Goal: Communication & Community: Answer question/provide support

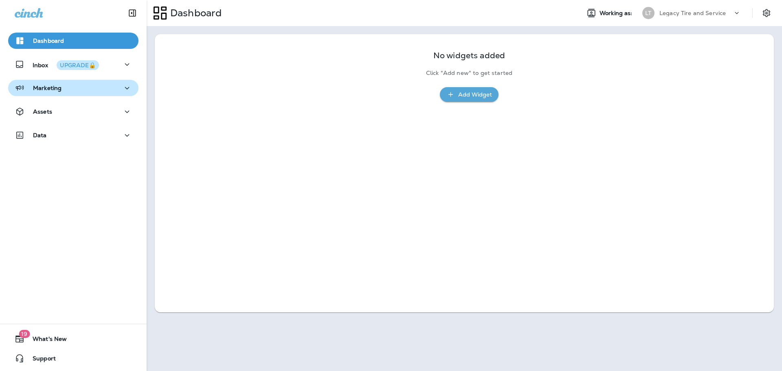
click at [122, 88] on icon "button" at bounding box center [127, 88] width 10 height 10
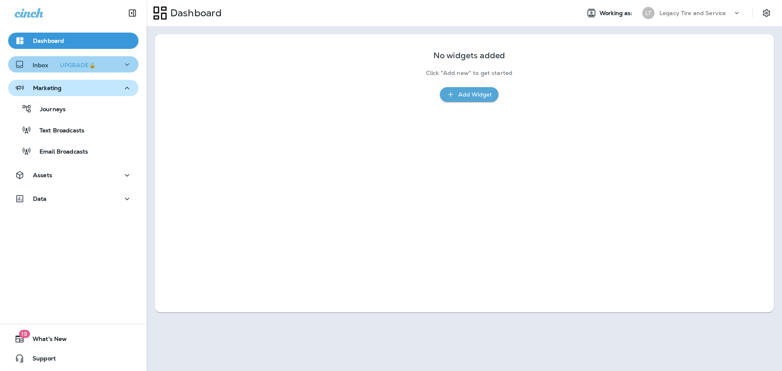
click at [122, 66] on icon "button" at bounding box center [127, 64] width 10 height 10
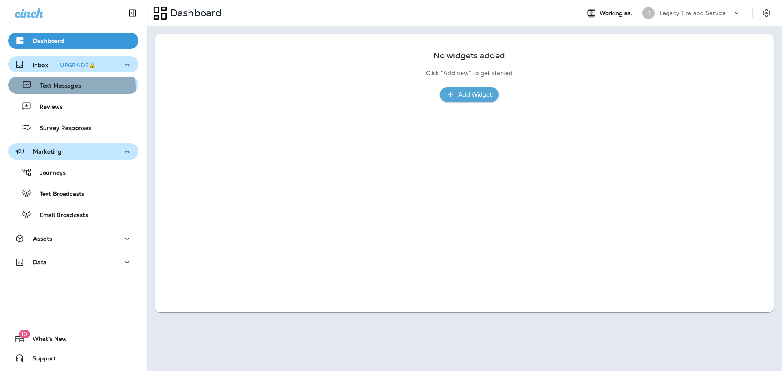
click at [64, 88] on p "Text Messages" at bounding box center [56, 86] width 49 height 8
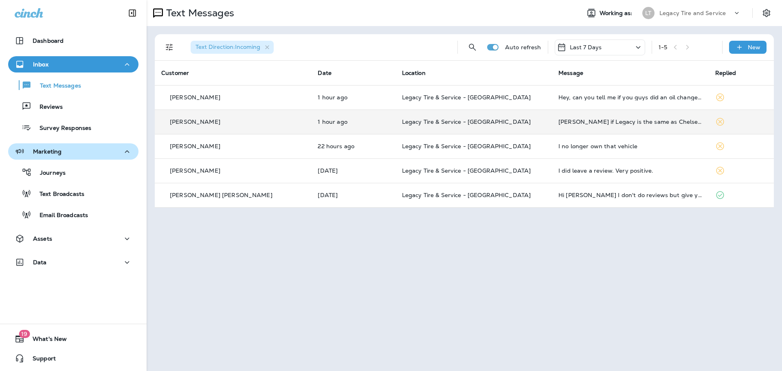
click at [552, 127] on td "[PERSON_NAME] if Legacy is the same as Chelsea Tire Pro's, I already did. Thank…" at bounding box center [630, 122] width 156 height 24
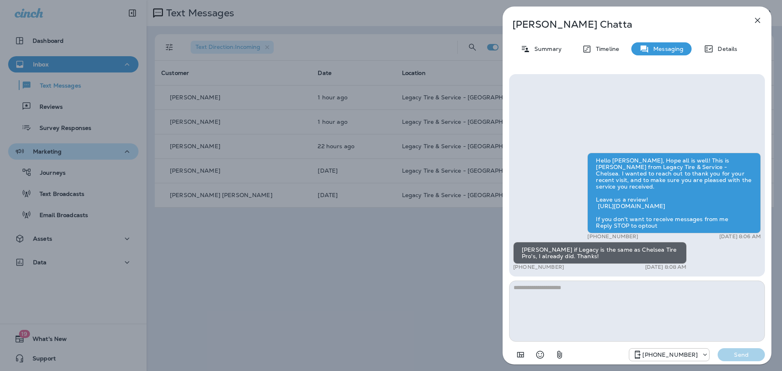
click at [452, 253] on div "[PERSON_NAME] Summary Timeline Messaging Details Hello [PERSON_NAME], Hope all …" at bounding box center [391, 185] width 782 height 371
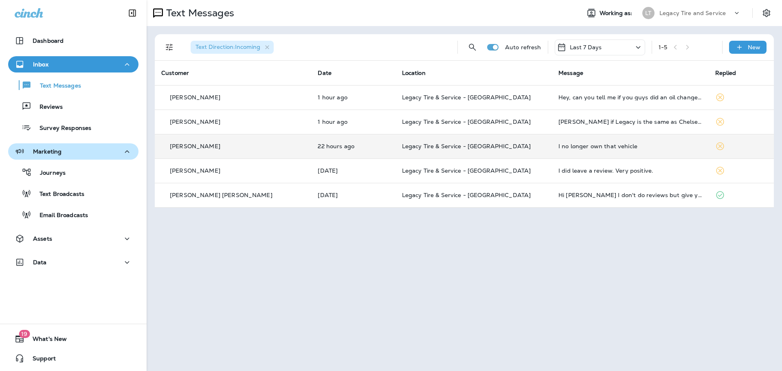
click at [552, 151] on td "I no longer own that vehicle" at bounding box center [630, 146] width 156 height 24
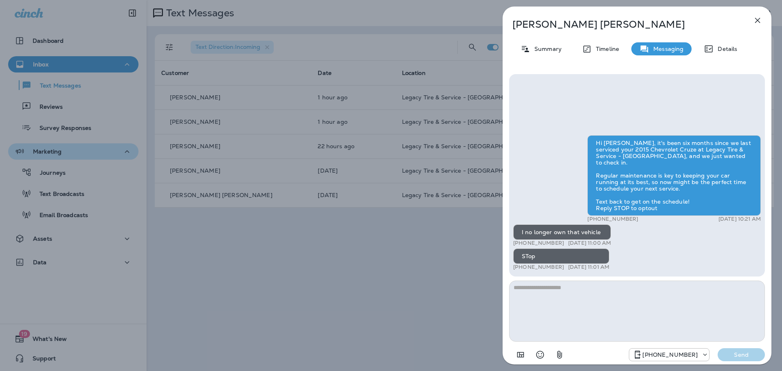
click at [416, 292] on div "[PERSON_NAME] Summary Timeline Messaging Details Hi [PERSON_NAME], it's been si…" at bounding box center [391, 185] width 782 height 371
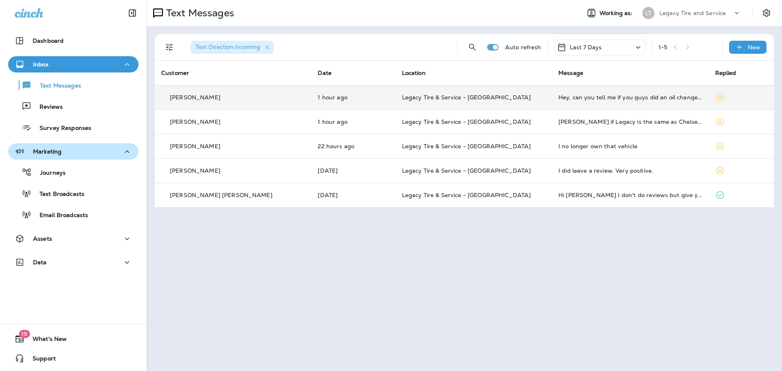
click at [571, 98] on div "Hey, can you tell me if you guys did an oil change on my car or just the tires?" at bounding box center [630, 97] width 143 height 7
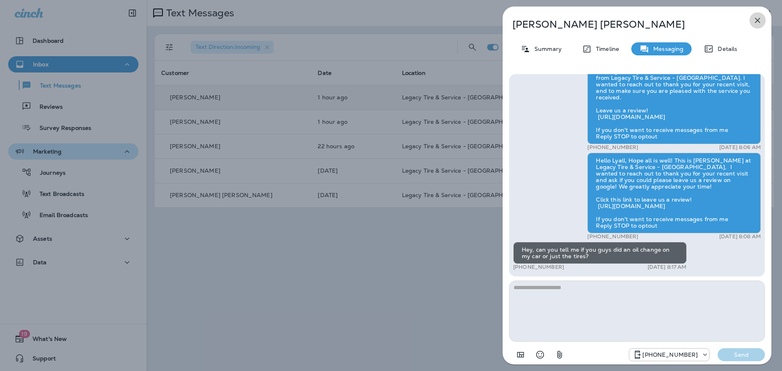
click at [754, 23] on icon "button" at bounding box center [758, 20] width 10 height 10
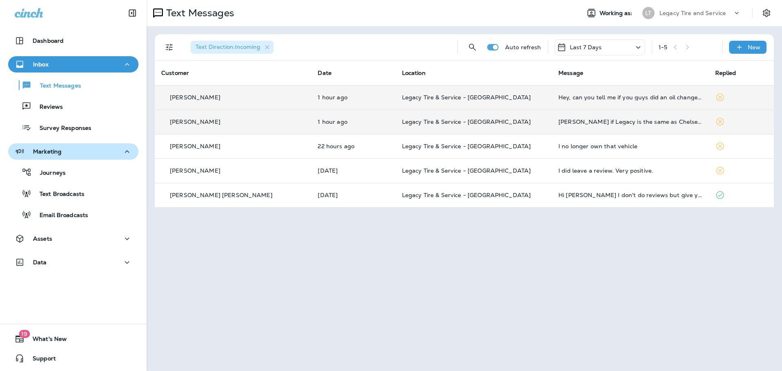
click at [510, 123] on p "Legacy Tire & Service - [GEOGRAPHIC_DATA]" at bounding box center [473, 122] width 143 height 7
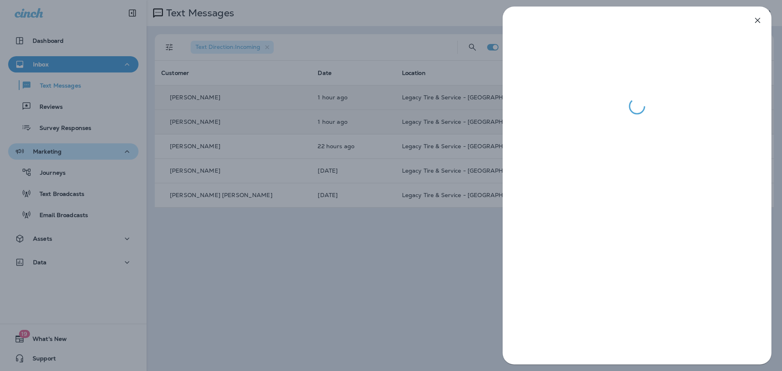
click at [466, 225] on div at bounding box center [391, 185] width 782 height 371
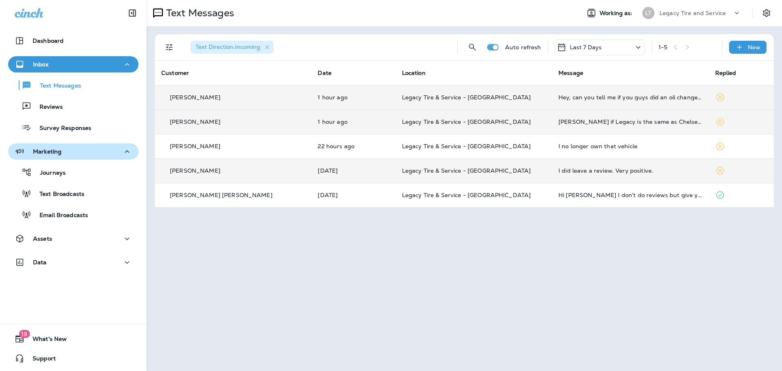
click at [559, 173] on div "I did leave a review. Very positive." at bounding box center [630, 170] width 143 height 7
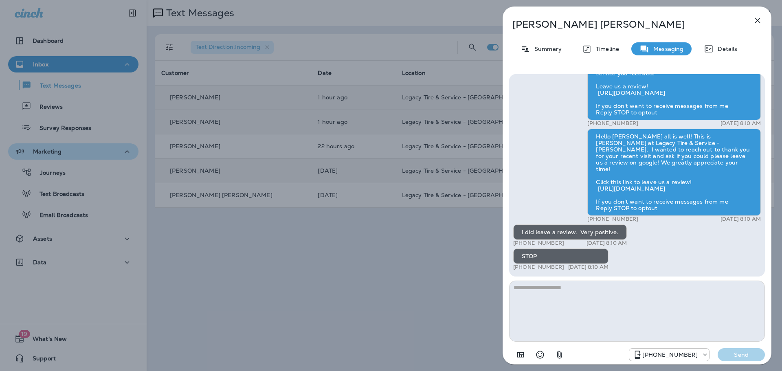
click at [433, 251] on div "[PERSON_NAME] Summary Timeline Messaging Details Hello [PERSON_NAME] all is wel…" at bounding box center [391, 185] width 782 height 371
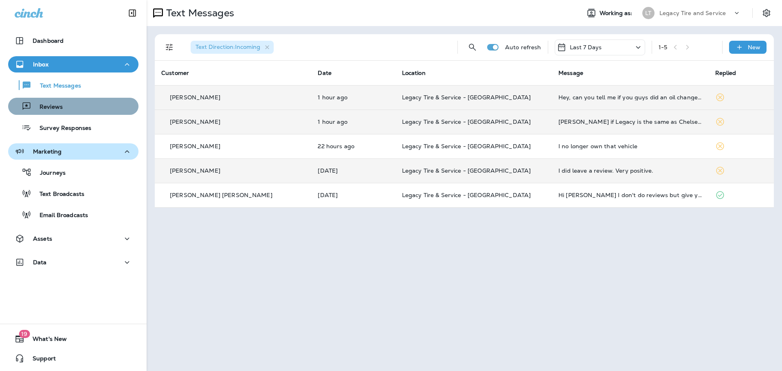
click at [84, 107] on div "Reviews" at bounding box center [73, 106] width 124 height 12
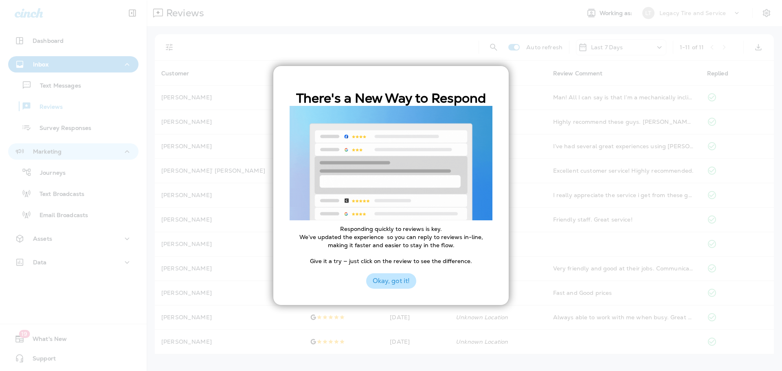
click at [400, 284] on button "Okay, got it!" at bounding box center [391, 280] width 50 height 15
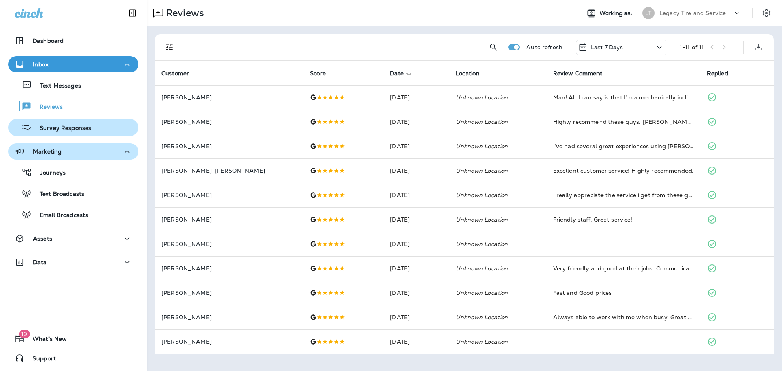
click at [76, 130] on p "Survey Responses" at bounding box center [61, 129] width 60 height 8
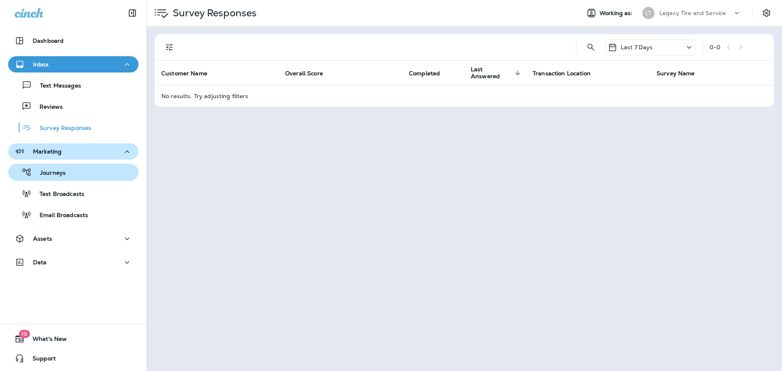
click at [73, 180] on button "Journeys" at bounding box center [73, 172] width 130 height 17
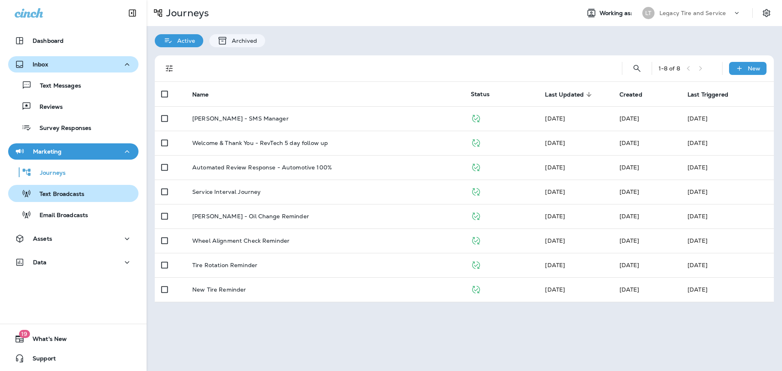
click at [74, 197] on p "Text Broadcasts" at bounding box center [57, 195] width 53 height 8
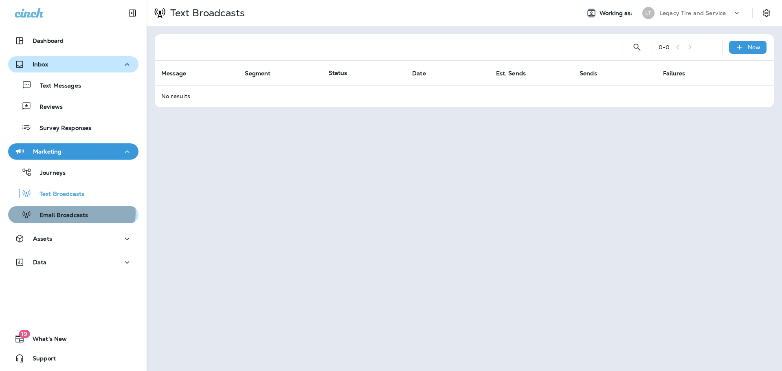
click at [69, 213] on p "Email Broadcasts" at bounding box center [59, 216] width 57 height 8
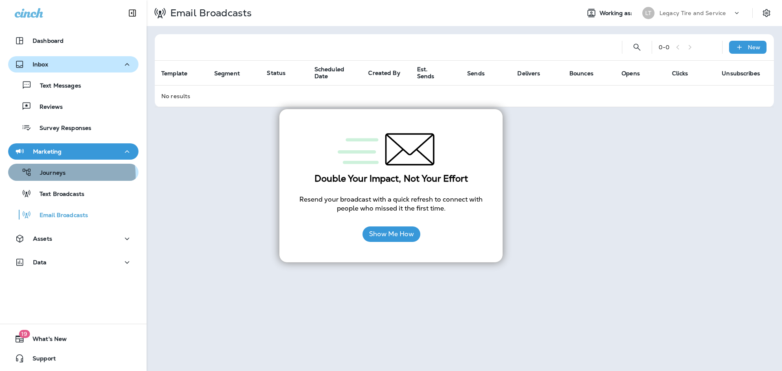
click at [56, 176] on p "Journeys" at bounding box center [49, 173] width 34 height 8
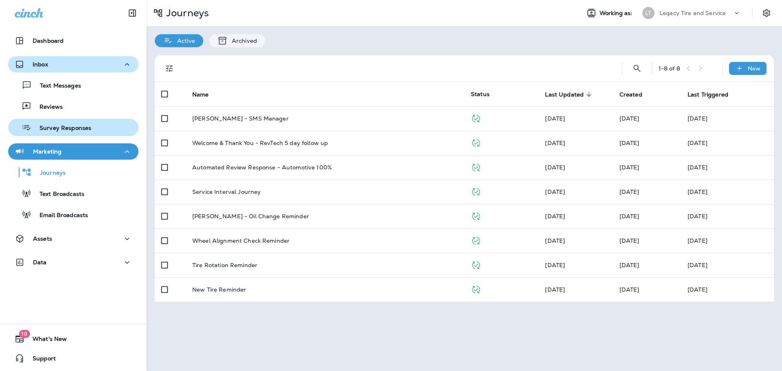
click at [57, 132] on div "Survey Responses" at bounding box center [51, 127] width 80 height 12
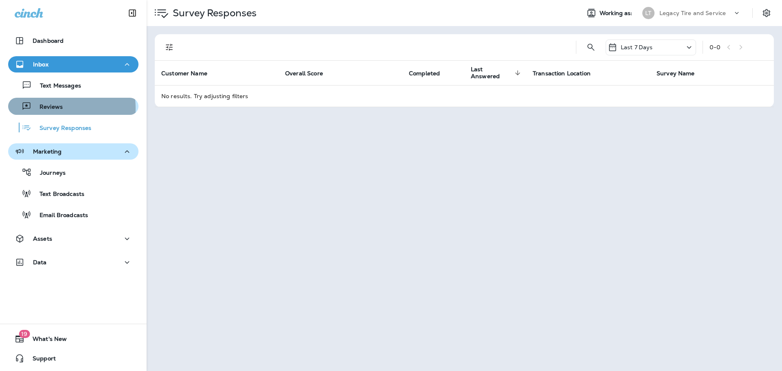
click at [38, 109] on p "Reviews" at bounding box center [46, 107] width 31 height 8
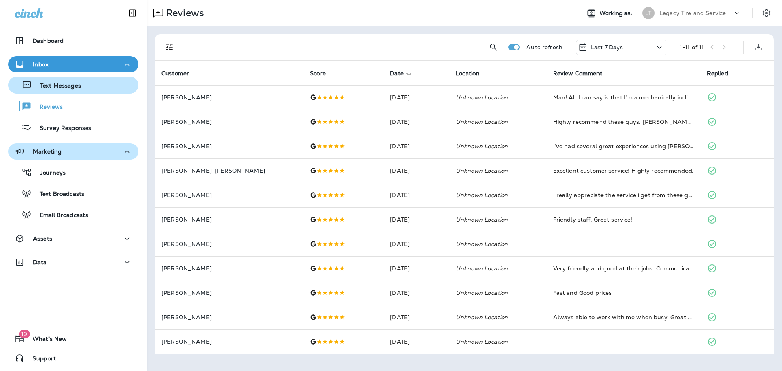
click at [47, 89] on p "Text Messages" at bounding box center [56, 86] width 49 height 8
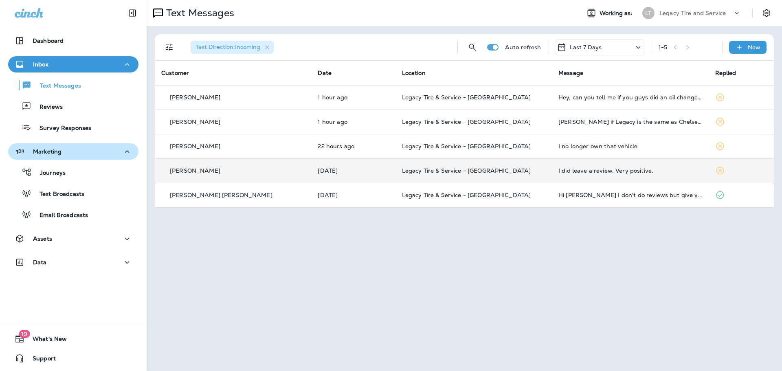
click at [396, 174] on td "Legacy Tire & Service - [GEOGRAPHIC_DATA]" at bounding box center [474, 170] width 156 height 24
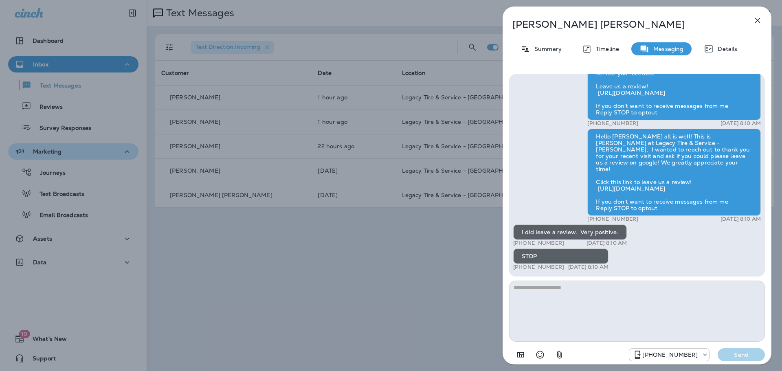
click at [760, 18] on icon "button" at bounding box center [757, 20] width 5 height 5
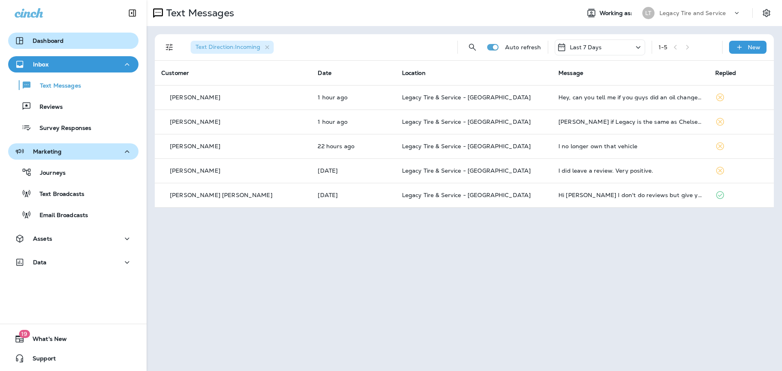
click at [75, 42] on div "Dashboard" at bounding box center [73, 41] width 117 height 10
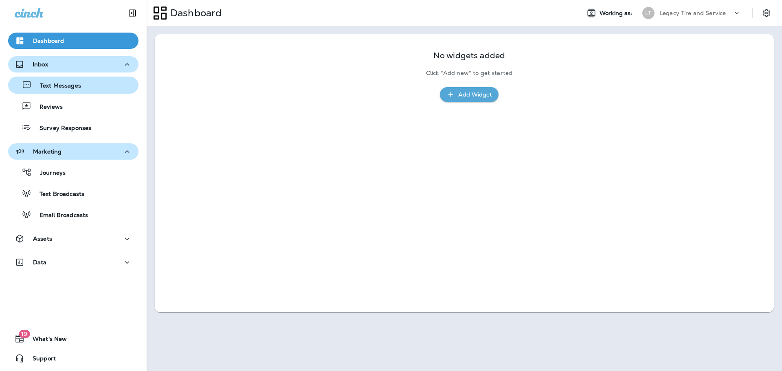
click at [75, 85] on p "Text Messages" at bounding box center [56, 86] width 49 height 8
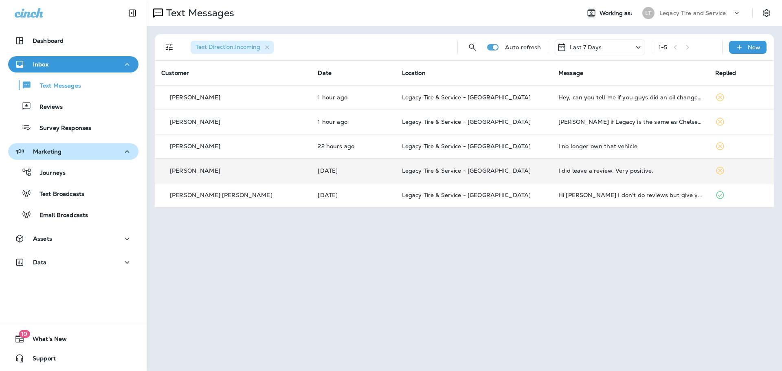
click at [396, 178] on td "Legacy Tire & Service - [GEOGRAPHIC_DATA]" at bounding box center [474, 170] width 156 height 24
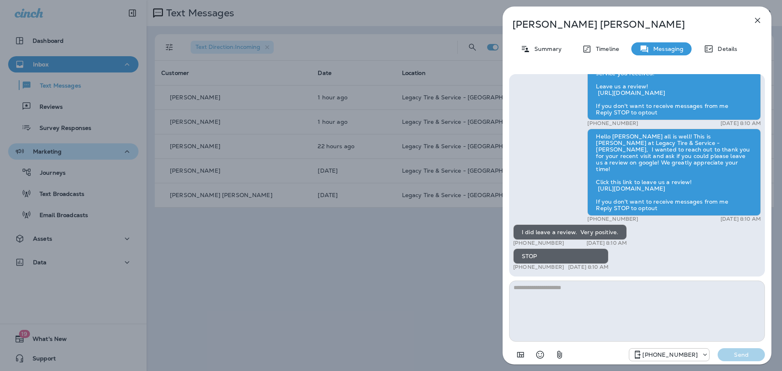
click at [759, 13] on button "button" at bounding box center [758, 20] width 16 height 16
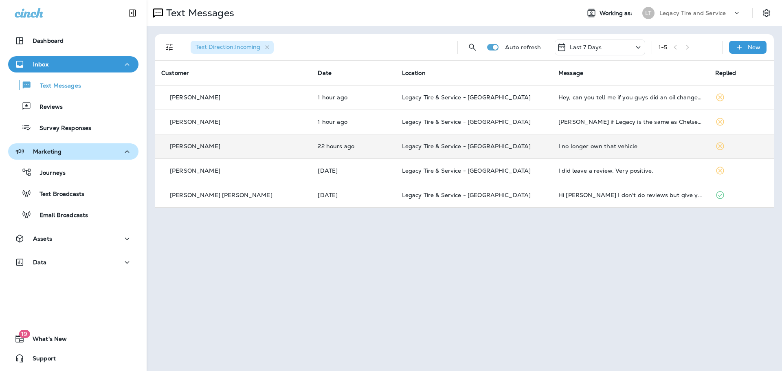
click at [504, 149] on p "Legacy Tire & Service - [GEOGRAPHIC_DATA]" at bounding box center [473, 146] width 143 height 7
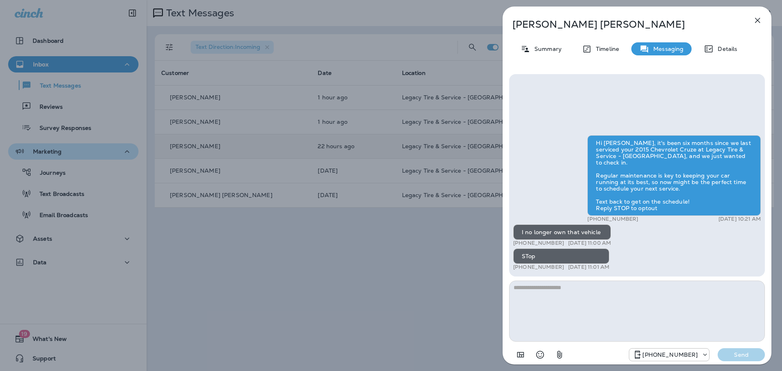
click at [406, 248] on div "[PERSON_NAME] Summary Timeline Messaging Details Hi [PERSON_NAME], it's been si…" at bounding box center [391, 185] width 782 height 371
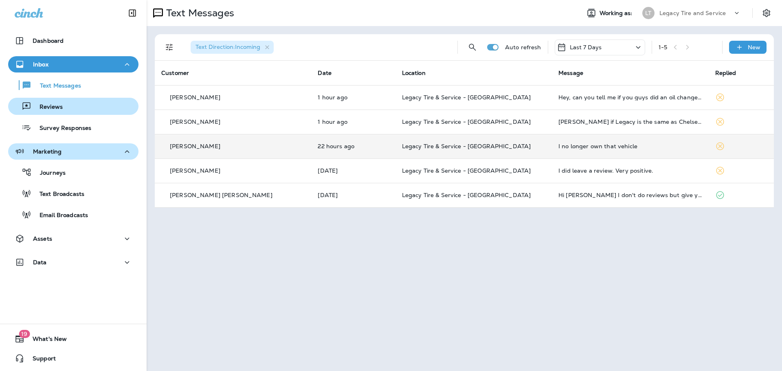
click at [51, 108] on p "Reviews" at bounding box center [46, 107] width 31 height 8
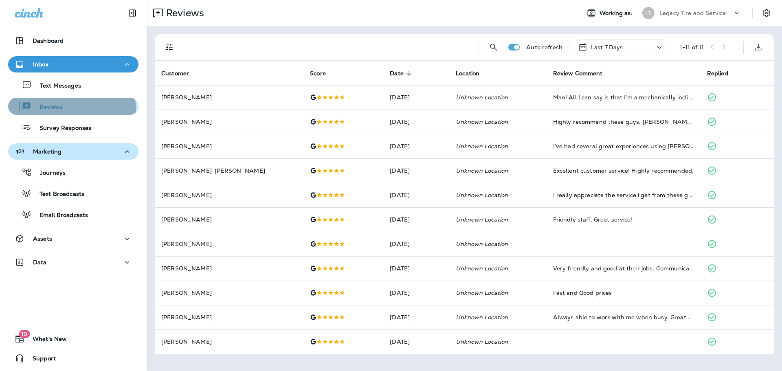
click at [64, 110] on div "Reviews" at bounding box center [73, 106] width 124 height 12
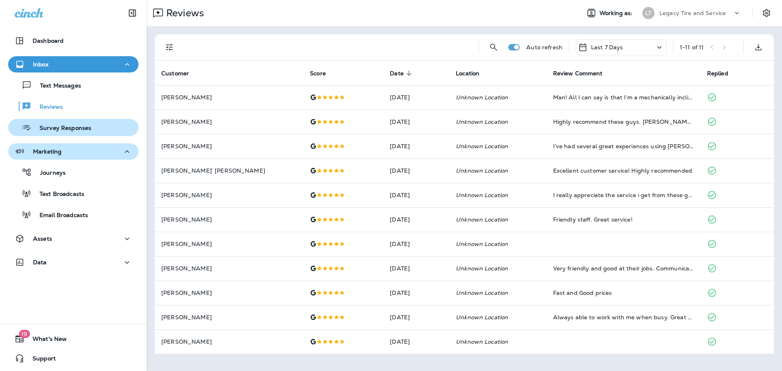
click at [69, 132] on p "Survey Responses" at bounding box center [61, 129] width 60 height 8
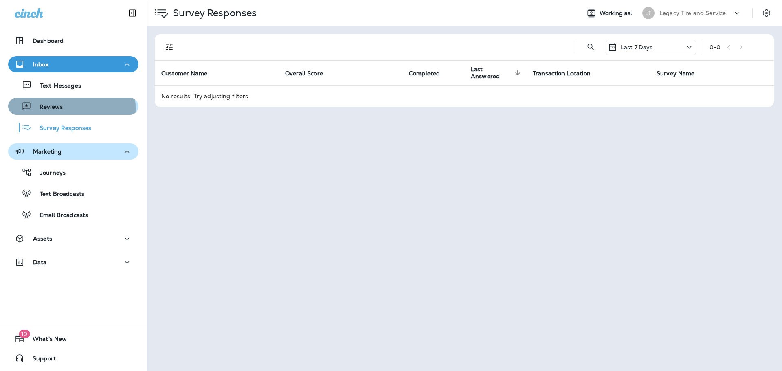
click at [62, 108] on div "Reviews" at bounding box center [73, 106] width 124 height 12
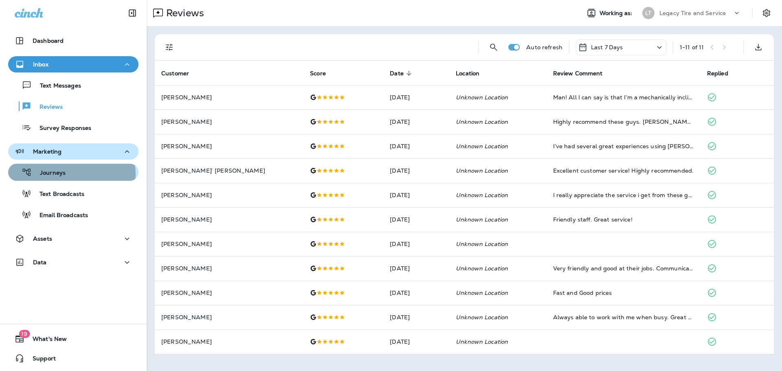
click at [70, 174] on div "Journeys" at bounding box center [73, 172] width 124 height 12
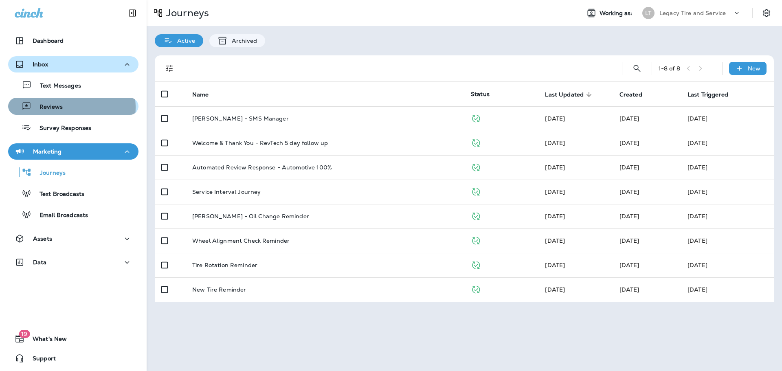
click at [66, 108] on div "Reviews" at bounding box center [73, 106] width 124 height 12
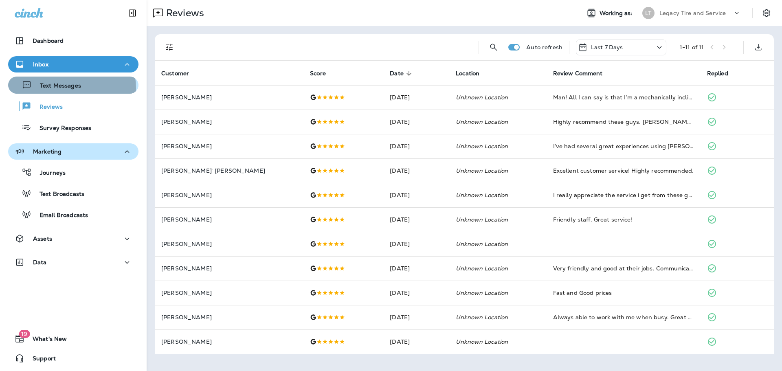
click at [67, 88] on p "Text Messages" at bounding box center [56, 86] width 49 height 8
